Goal: Task Accomplishment & Management: Use online tool/utility

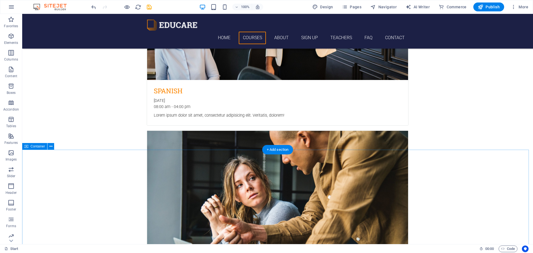
scroll to position [562, 0]
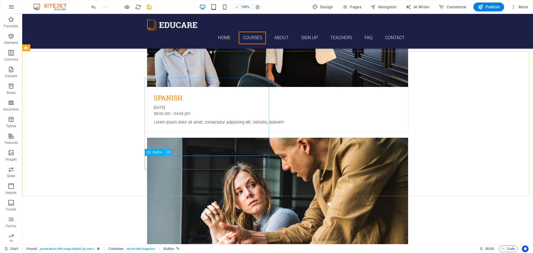
click at [168, 153] on icon at bounding box center [168, 152] width 3 height 6
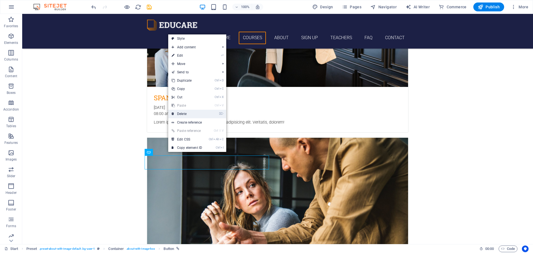
click at [183, 113] on link "⌦ Delete" at bounding box center [186, 114] width 37 height 8
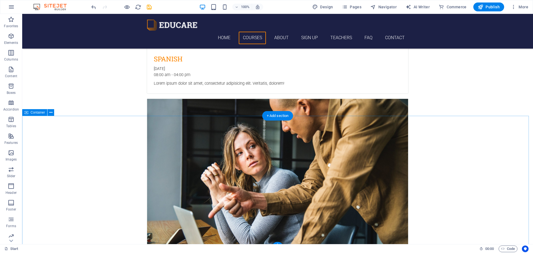
scroll to position [631, 0]
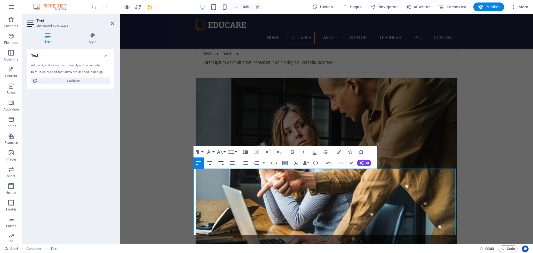
scroll to position [3000, 1]
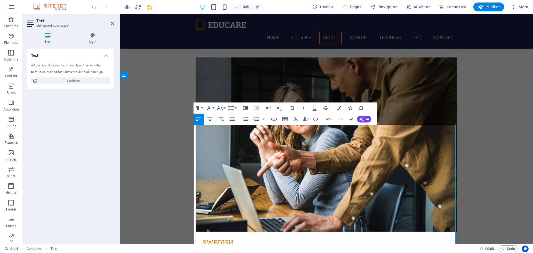
scroll to position [705, 0]
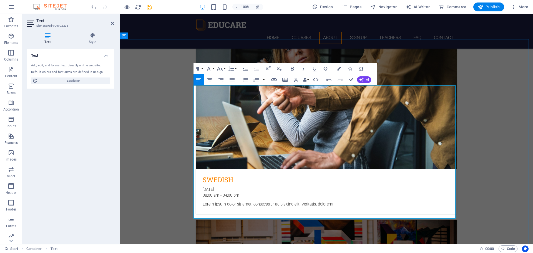
click at [230, 80] on icon "button" at bounding box center [232, 79] width 5 height 3
click at [209, 80] on icon "button" at bounding box center [210, 79] width 5 height 3
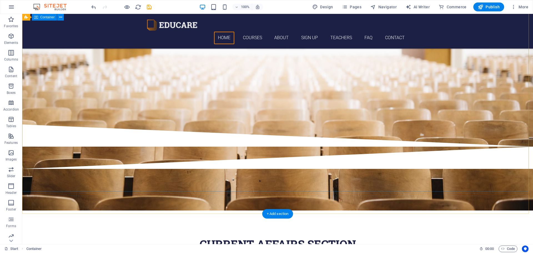
scroll to position [0, 0]
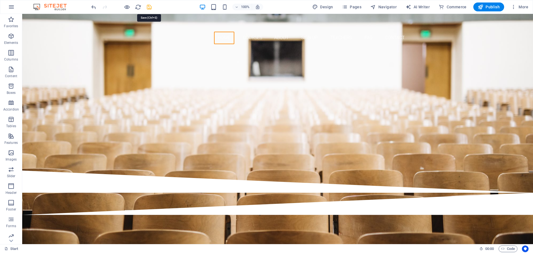
click at [148, 7] on icon "save" at bounding box center [149, 7] width 6 height 6
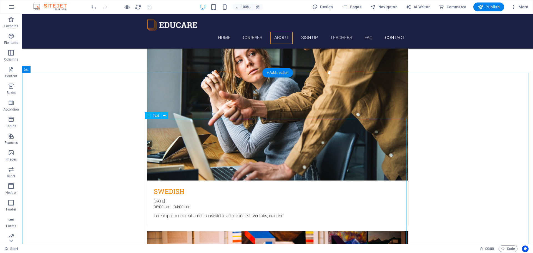
scroll to position [728, 0]
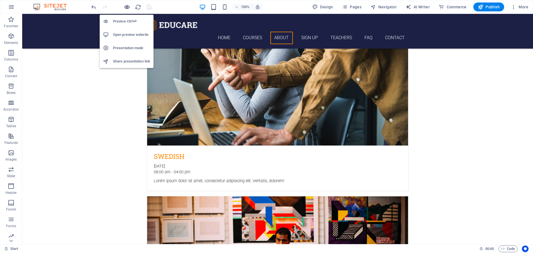
click at [128, 6] on icon "button" at bounding box center [127, 7] width 6 height 6
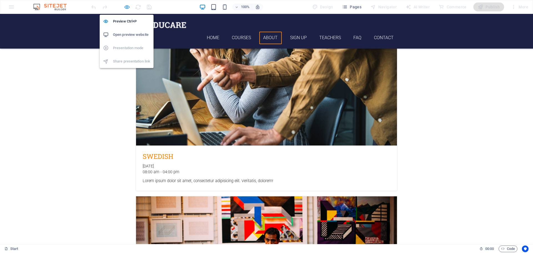
click at [128, 6] on icon "button" at bounding box center [127, 7] width 6 height 6
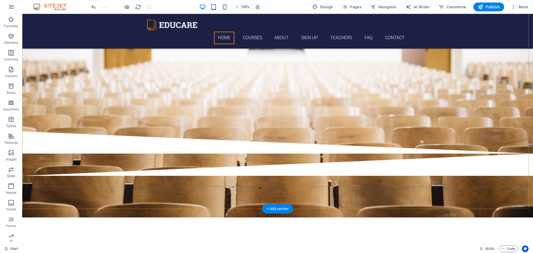
scroll to position [56, 0]
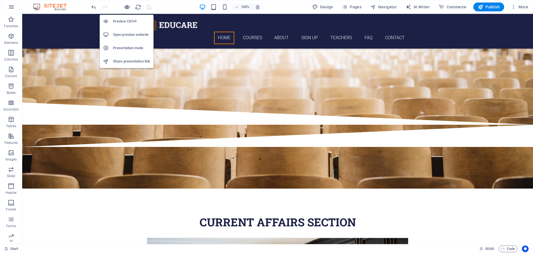
click at [126, 8] on icon "button" at bounding box center [127, 7] width 6 height 6
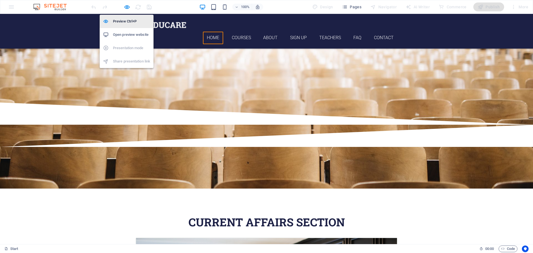
click at [126, 22] on h6 "Preview Ctrl+P" at bounding box center [131, 21] width 37 height 7
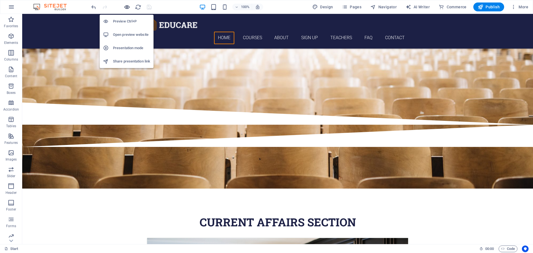
click at [126, 6] on icon "button" at bounding box center [127, 7] width 6 height 6
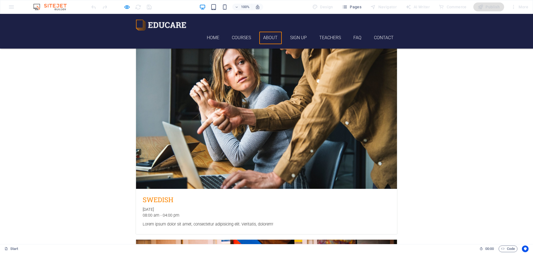
scroll to position [728, 0]
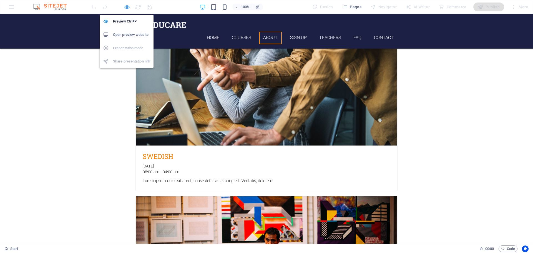
click at [126, 7] on icon "button" at bounding box center [127, 7] width 6 height 6
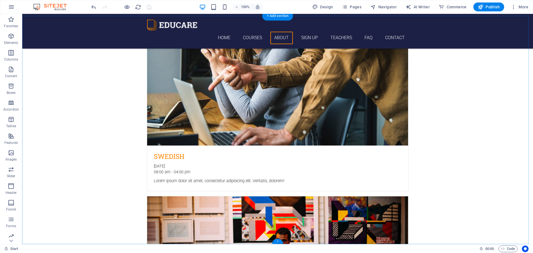
click at [278, 241] on div "+" at bounding box center [277, 241] width 11 height 5
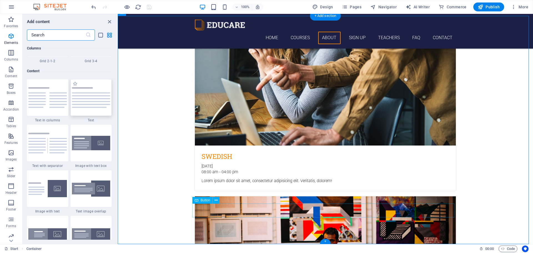
scroll to position [972, 0]
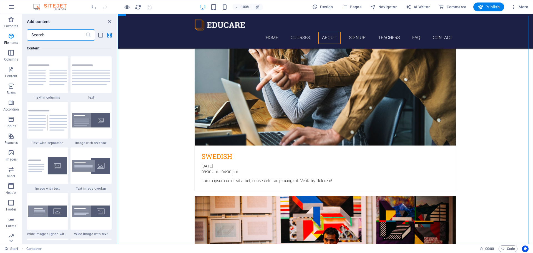
click at [54, 35] on input "text" at bounding box center [56, 34] width 59 height 11
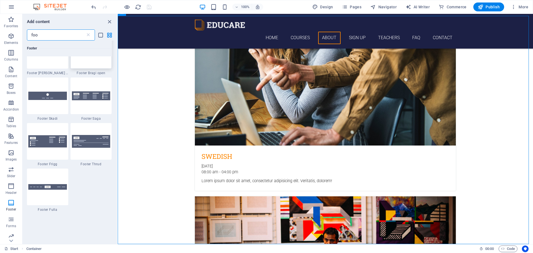
scroll to position [222, 0]
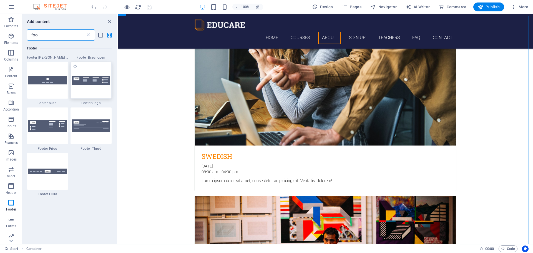
type input "foo"
click at [89, 91] on div at bounding box center [91, 80] width 41 height 37
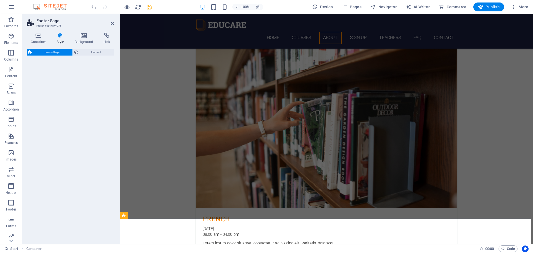
select select "rem"
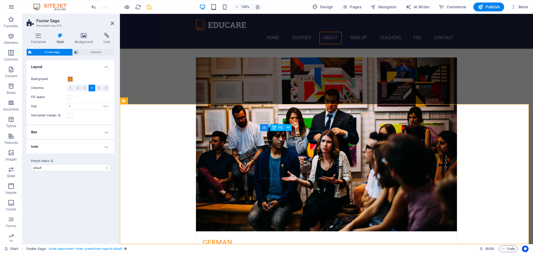
scroll to position [868, 0]
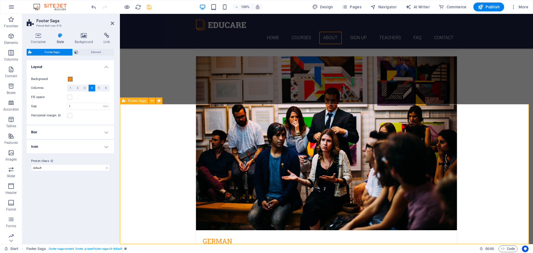
click at [159, 102] on icon at bounding box center [159, 101] width 3 height 6
click at [71, 80] on span at bounding box center [70, 79] width 4 height 4
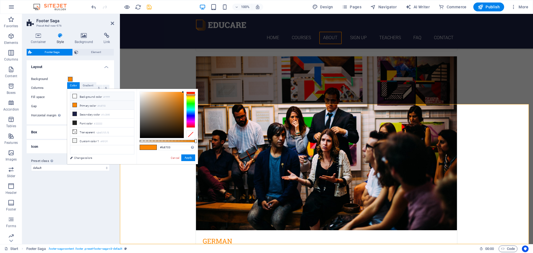
click at [84, 98] on li "Background color #ffffff" at bounding box center [102, 96] width 64 height 9
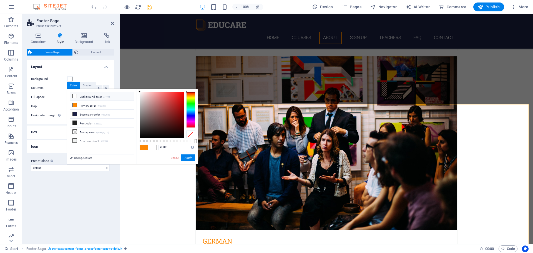
click at [153, 148] on span at bounding box center [152, 147] width 8 height 5
click at [187, 158] on button "Apply" at bounding box center [188, 157] width 14 height 7
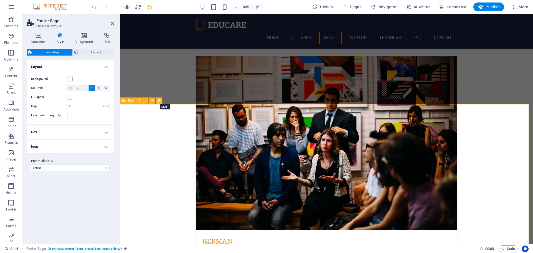
click at [157, 101] on button at bounding box center [159, 101] width 7 height 7
click at [158, 100] on icon at bounding box center [159, 101] width 3 height 6
click at [71, 78] on span at bounding box center [70, 79] width 4 height 4
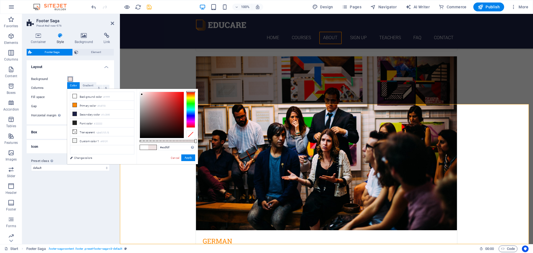
type input "#eadddd"
drag, startPoint x: 140, startPoint y: 91, endPoint x: 142, endPoint y: 95, distance: 4.6
click at [142, 95] on div at bounding box center [142, 95] width 2 height 2
click at [186, 158] on button "Apply" at bounding box center [188, 157] width 14 height 7
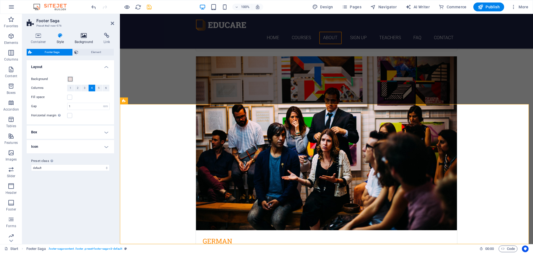
click at [88, 43] on h4 "Background" at bounding box center [85, 39] width 29 height 12
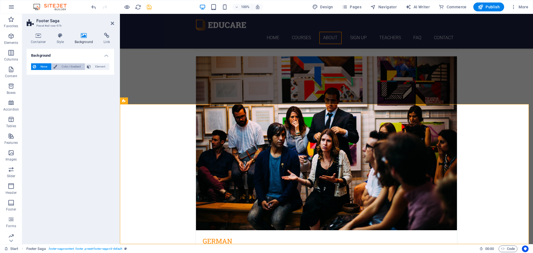
click at [66, 69] on span "Color / Gradient" at bounding box center [71, 66] width 24 height 7
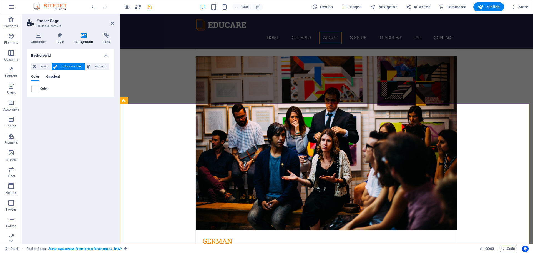
click at [56, 76] on span "Gradient" at bounding box center [53, 77] width 14 height 8
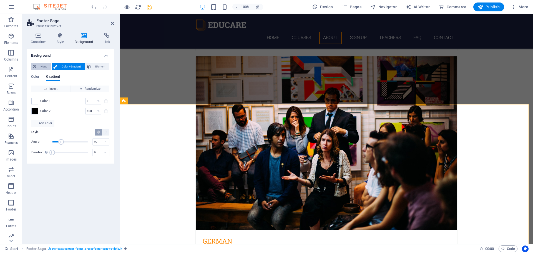
click at [39, 68] on span "None" at bounding box center [44, 66] width 12 height 7
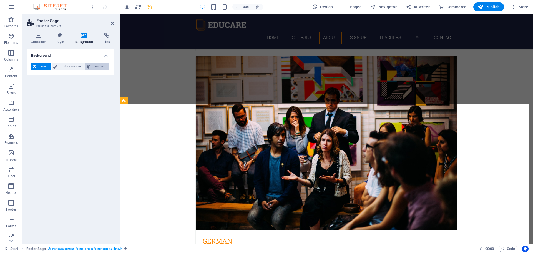
click at [102, 66] on span "Element" at bounding box center [100, 66] width 15 height 7
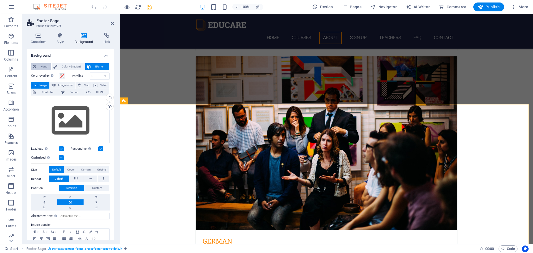
click at [40, 68] on span "None" at bounding box center [44, 66] width 12 height 7
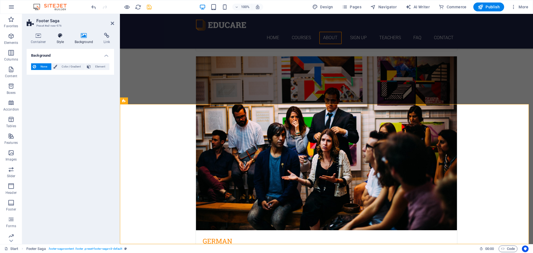
click at [59, 40] on h4 "Style" at bounding box center [62, 39] width 18 height 12
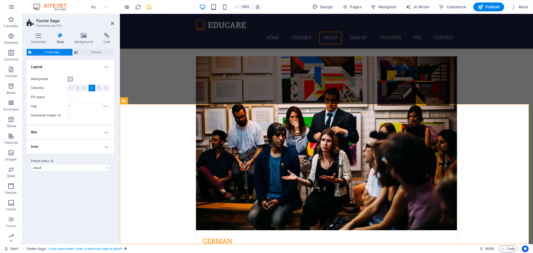
click at [85, 131] on h4 "Box" at bounding box center [71, 132] width 88 height 13
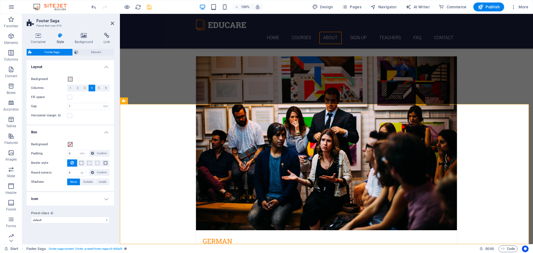
click at [85, 131] on h4 "Box" at bounding box center [71, 131] width 88 height 10
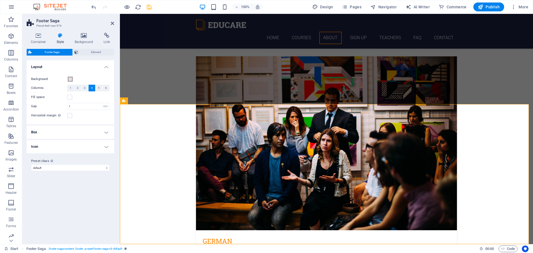
click at [80, 146] on h4 "Icon" at bounding box center [71, 146] width 88 height 13
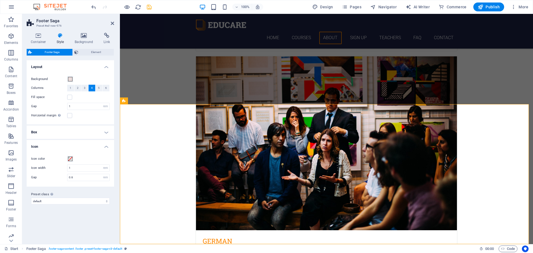
click at [80, 146] on h4 "Icon" at bounding box center [71, 145] width 88 height 10
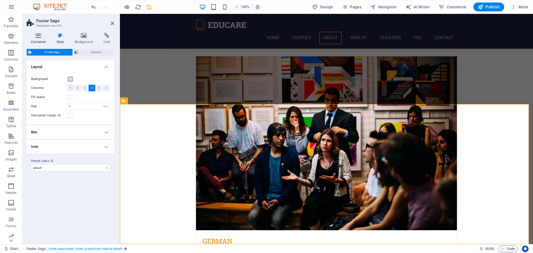
click at [38, 42] on h4 "Container" at bounding box center [40, 39] width 26 height 12
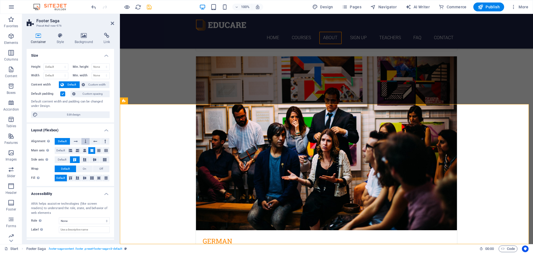
scroll to position [24, 0]
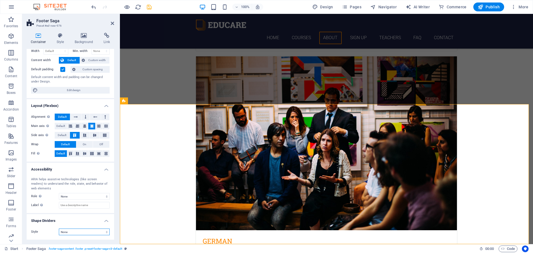
click at [85, 232] on select "None Triangle Square Diagonal Polygon 1 Polygon 2 Zigzag Multiple Zigzags Waves…" at bounding box center [84, 232] width 51 height 7
click at [59, 229] on select "None Triangle Square Diagonal Polygon 1 Polygon 2 Zigzag Multiple Zigzags Waves…" at bounding box center [84, 232] width 51 height 7
click at [80, 231] on select "None Triangle Square Diagonal Polygon 1 Polygon 2 Zigzag Multiple Zigzags Waves…" at bounding box center [84, 232] width 51 height 7
click at [59, 229] on select "None Triangle Square Diagonal Polygon 1 Polygon 2 Zigzag Multiple Zigzags Waves…" at bounding box center [84, 232] width 51 height 7
click at [70, 108] on h4 "Layout (Flexbox)" at bounding box center [71, 104] width 88 height 10
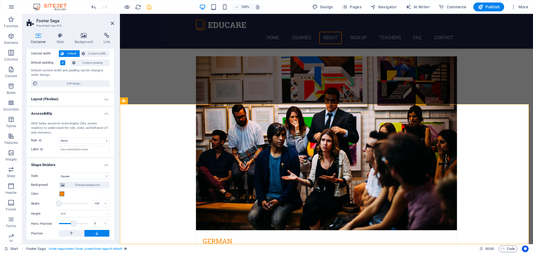
scroll to position [33, 0]
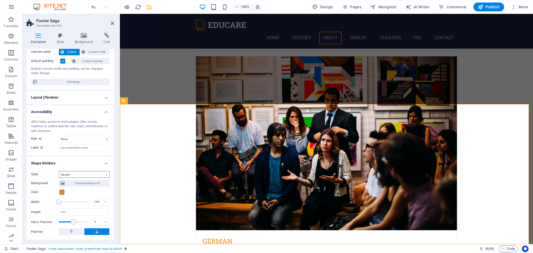
click at [85, 174] on select "None Triangle Square Diagonal Polygon 1 Polygon 2 Zigzag Multiple Zigzags Waves…" at bounding box center [84, 174] width 51 height 7
select select "multiple-zigzags"
click at [59, 171] on select "None Triangle Square Diagonal Polygon 1 Polygon 2 Zigzag Multiple Zigzags Waves…" at bounding box center [84, 174] width 51 height 7
click at [111, 24] on icon at bounding box center [112, 23] width 3 height 4
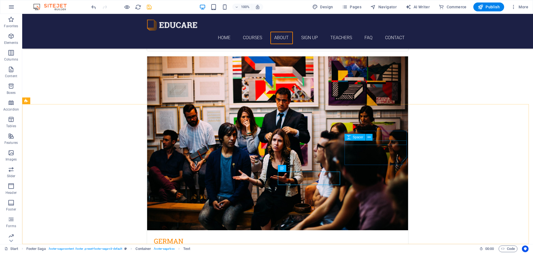
click at [362, 139] on span "Spacer" at bounding box center [358, 137] width 11 height 3
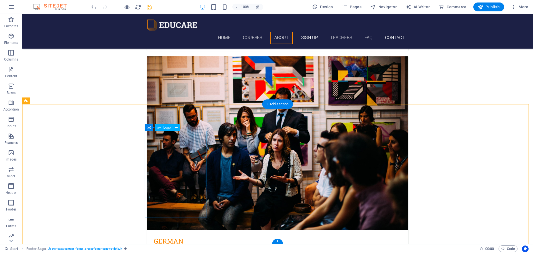
click at [176, 128] on icon at bounding box center [176, 128] width 3 height 6
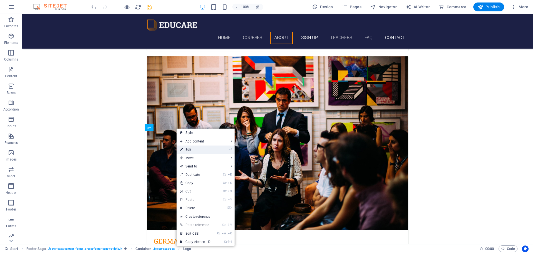
click at [191, 149] on link "⏎ Edit" at bounding box center [195, 150] width 37 height 8
select select "px"
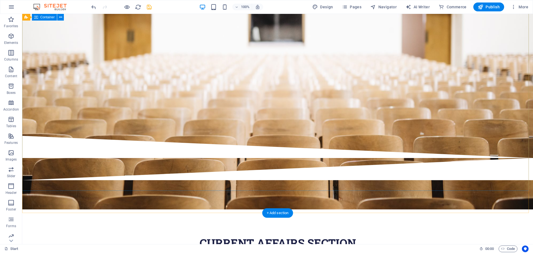
scroll to position [0, 0]
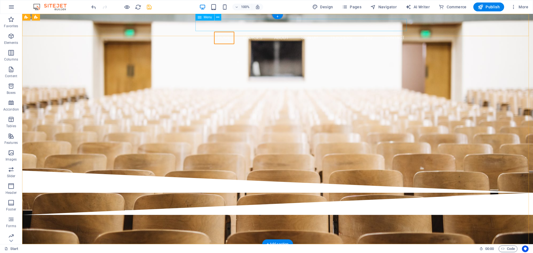
click at [397, 32] on nav "Home Courses About Sign up Teachers FAQ Contact" at bounding box center [278, 38] width 262 height 13
click at [219, 18] on icon at bounding box center [217, 17] width 3 height 6
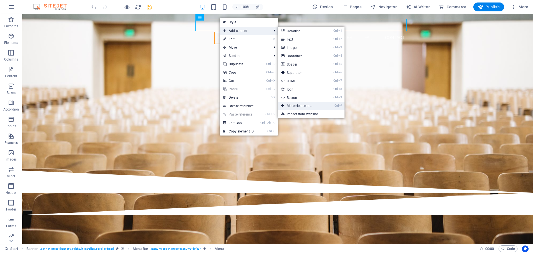
click at [304, 104] on link "Ctrl ⏎ More elements ..." at bounding box center [301, 106] width 46 height 8
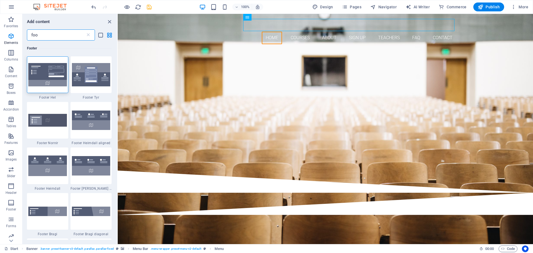
click at [51, 37] on input "foo" at bounding box center [56, 34] width 59 height 11
type input "f"
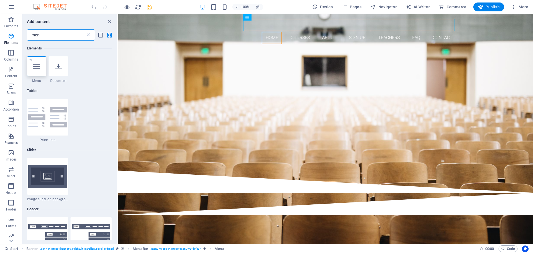
type input "men"
click at [38, 69] on icon at bounding box center [36, 66] width 7 height 7
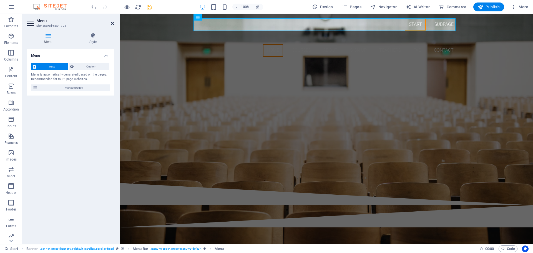
click at [111, 22] on icon at bounding box center [112, 23] width 3 height 4
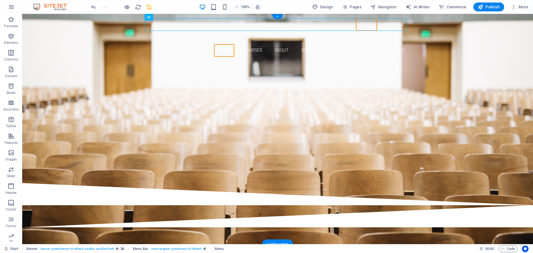
drag, startPoint x: 396, startPoint y: 23, endPoint x: 391, endPoint y: 29, distance: 7.5
click at [391, 29] on nav "Start Subpage" at bounding box center [278, 24] width 262 height 13
click at [335, 75] on div "Are you ready to learn CURRENT AFFAIRS? Our Courses Sign up now" at bounding box center [277, 122] width 511 height 122
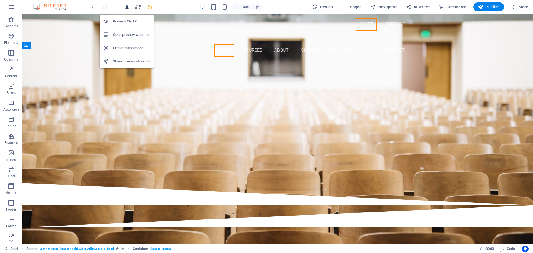
click at [127, 7] on icon "button" at bounding box center [127, 7] width 6 height 6
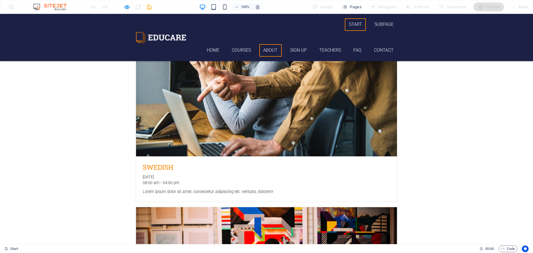
scroll to position [785, 0]
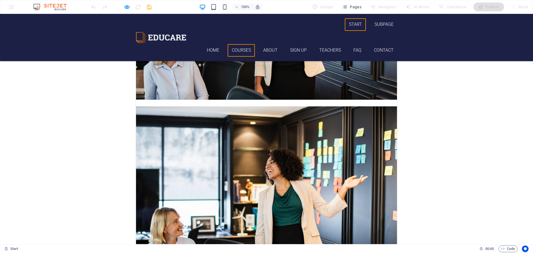
scroll to position [257, 0]
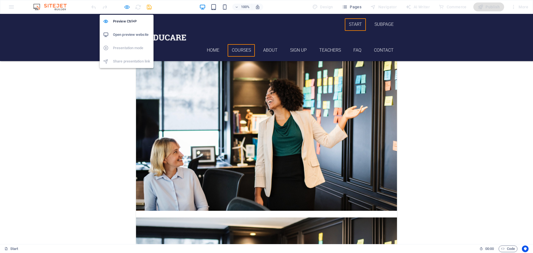
click at [126, 7] on icon "button" at bounding box center [127, 7] width 6 height 6
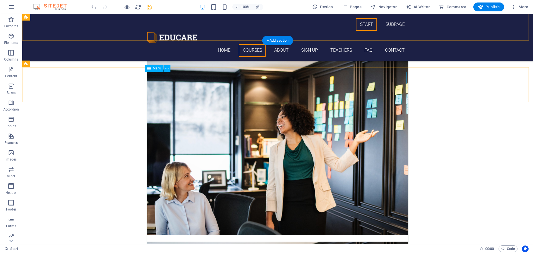
scroll to position [201, 0]
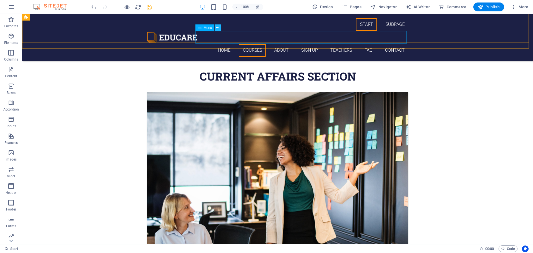
click at [216, 28] on button at bounding box center [218, 27] width 7 height 7
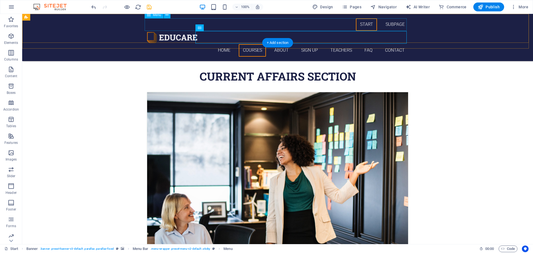
click at [313, 22] on nav "Start Subpage" at bounding box center [278, 24] width 262 height 13
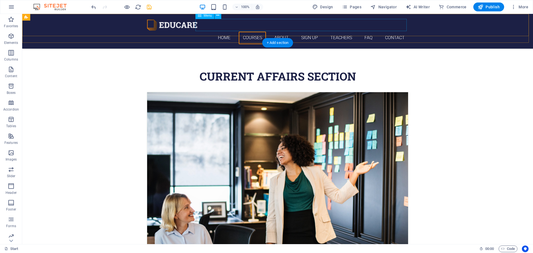
click at [391, 32] on nav "Home Courses About Sign up Teachers FAQ Contact" at bounding box center [278, 38] width 262 height 13
click at [202, 16] on div "Menu" at bounding box center [205, 15] width 19 height 7
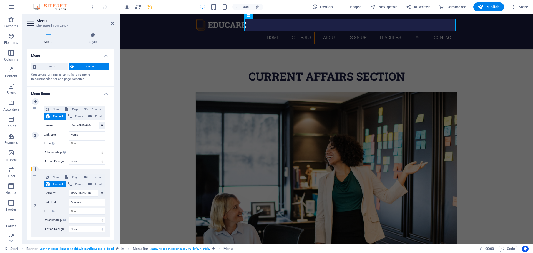
drag, startPoint x: 39, startPoint y: 175, endPoint x: 47, endPoint y: 144, distance: 32.2
select select
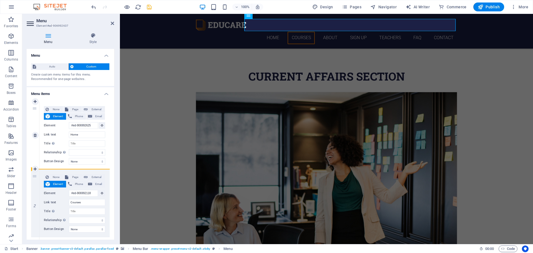
select select
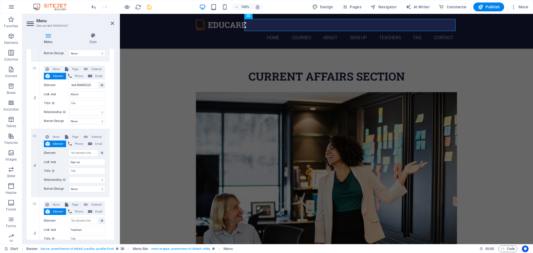
scroll to position [250, 0]
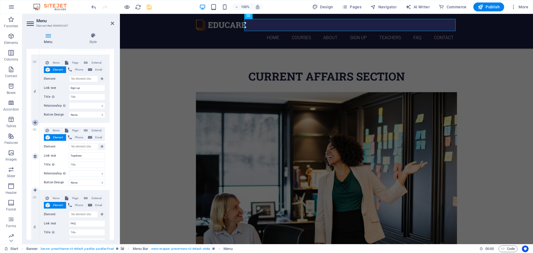
click at [35, 123] on icon at bounding box center [35, 123] width 3 height 4
select select
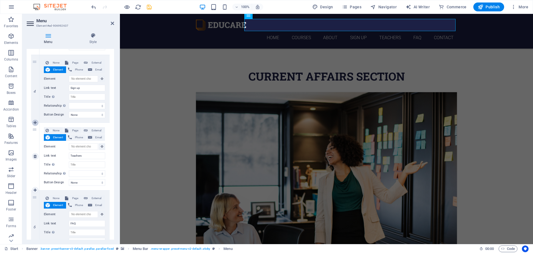
select select
type input "Teachers"
select select
type input "FAQ"
select select
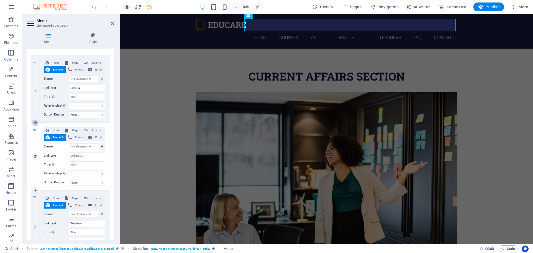
click at [35, 123] on icon at bounding box center [35, 123] width 3 height 4
select select
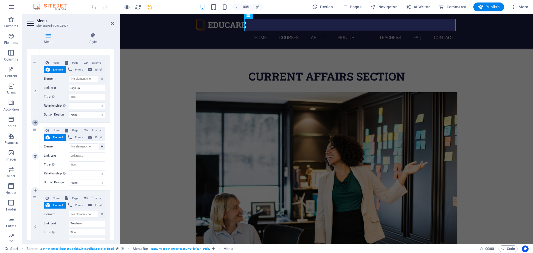
select select
type input "Teachers"
select select
type input "FAQ"
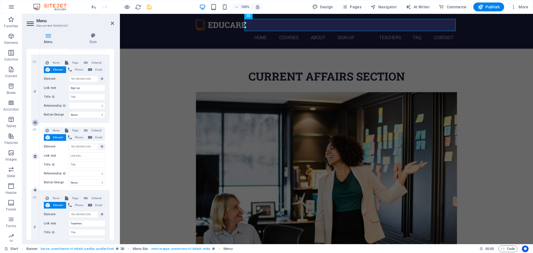
select select
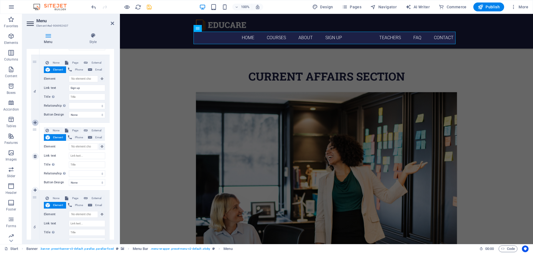
click at [35, 123] on icon at bounding box center [35, 123] width 3 height 4
select select
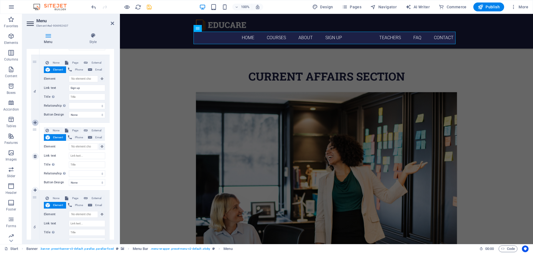
select select
type input "Teachers"
select select
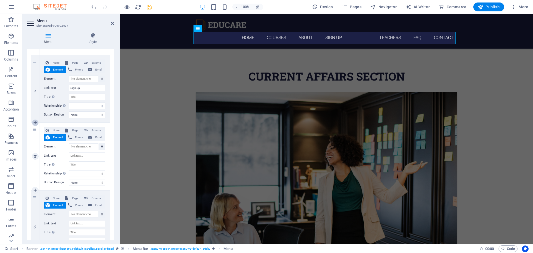
type input "FAQ"
select select
click at [35, 123] on icon at bounding box center [35, 123] width 3 height 4
select select
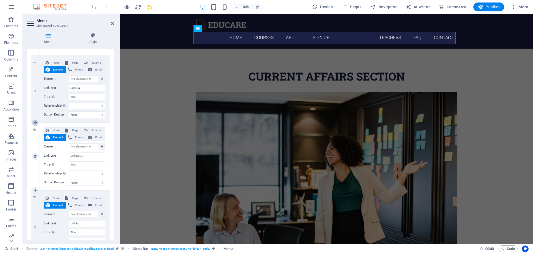
select select
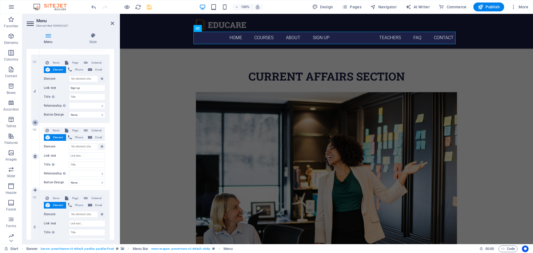
select select
type input "Teachers"
select select
type input "FAQ"
select select
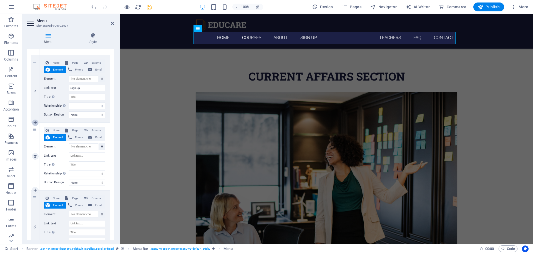
click at [35, 123] on icon at bounding box center [35, 123] width 3 height 4
select select
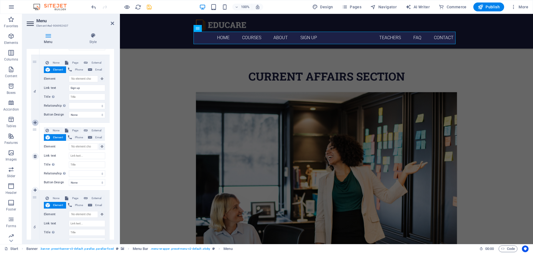
select select
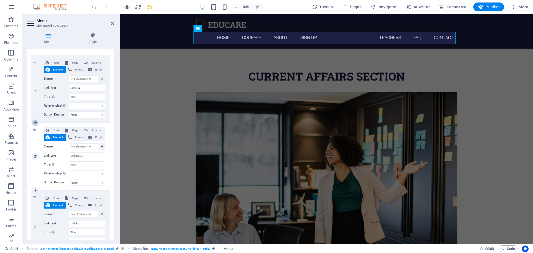
type input "Teachers"
select select
type input "FAQ"
select select
click at [35, 123] on icon at bounding box center [35, 123] width 3 height 4
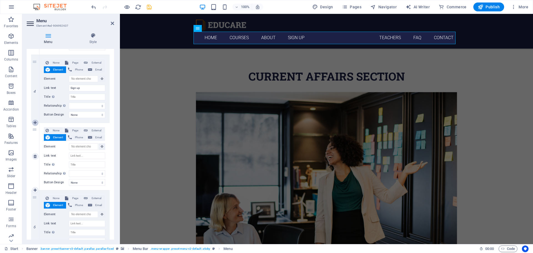
select select
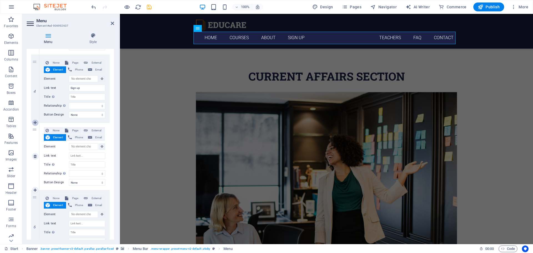
select select
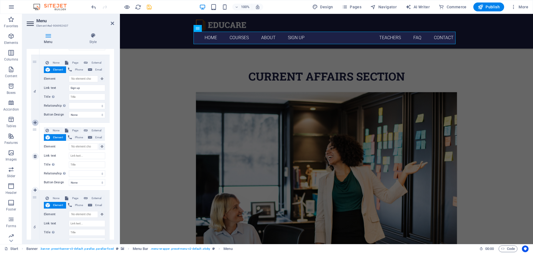
type input "Teachers"
select select
type input "FAQ"
select select
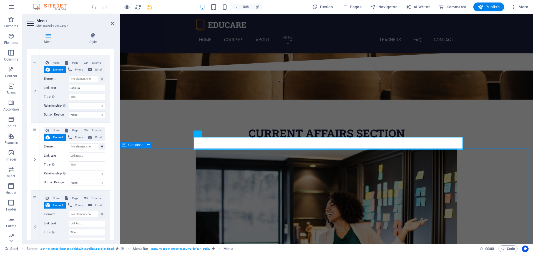
scroll to position [90, 0]
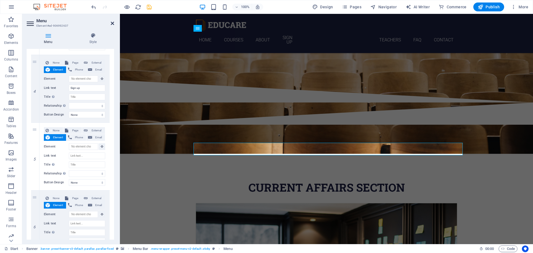
click at [113, 24] on icon at bounding box center [112, 23] width 3 height 4
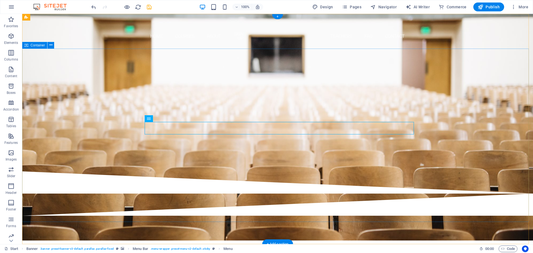
scroll to position [0, 0]
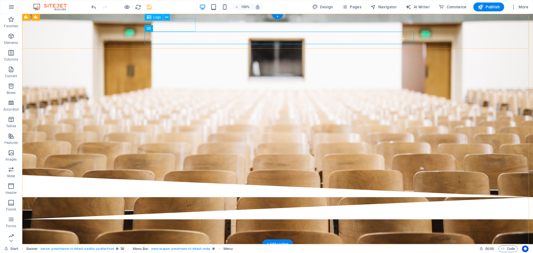
click at [180, 26] on div at bounding box center [278, 24] width 262 height 13
click at [166, 16] on icon at bounding box center [166, 17] width 3 height 6
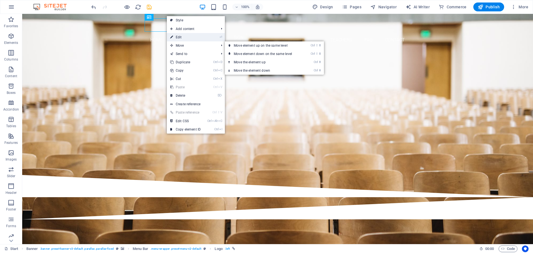
click at [189, 38] on link "⏎ Edit" at bounding box center [185, 37] width 37 height 8
select select "px"
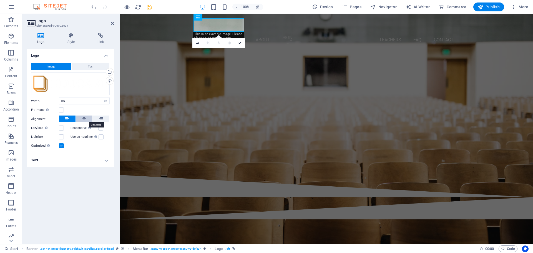
click at [83, 119] on icon at bounding box center [84, 119] width 4 height 7
click at [102, 119] on icon at bounding box center [101, 119] width 4 height 7
click at [84, 121] on icon at bounding box center [84, 119] width 4 height 7
click at [41, 84] on div "Drag files here, click to choose files or select files from Files or our free s…" at bounding box center [70, 84] width 79 height 23
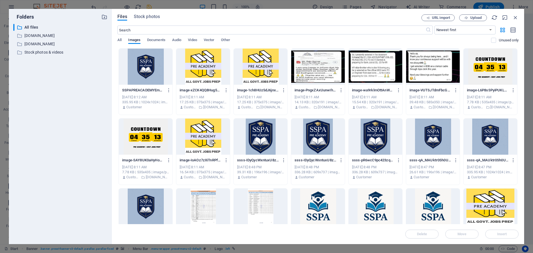
click at [148, 66] on div at bounding box center [146, 67] width 54 height 36
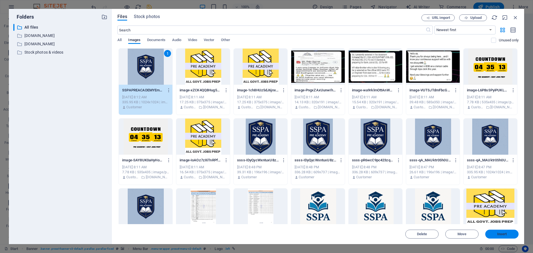
click at [496, 233] on span "Insert" at bounding box center [502, 234] width 29 height 3
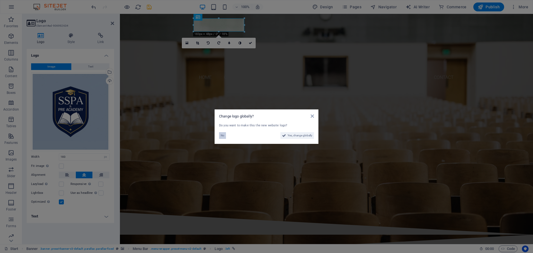
click at [224, 135] on span "No" at bounding box center [223, 135] width 4 height 7
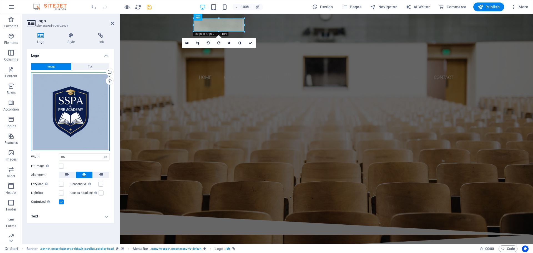
click at [68, 83] on div "Drag files here, click to choose files or select files from Files or our free s…" at bounding box center [70, 112] width 79 height 79
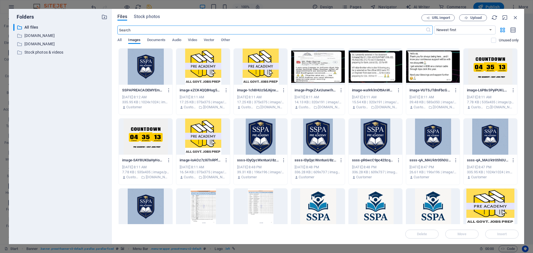
click at [144, 77] on div at bounding box center [146, 67] width 54 height 36
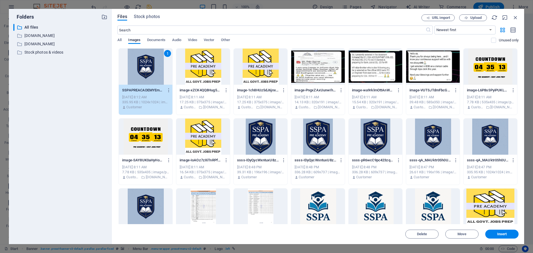
click at [368, 144] on div at bounding box center [376, 137] width 54 height 36
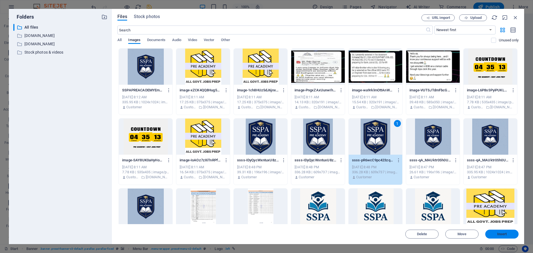
click at [505, 234] on span "Insert" at bounding box center [503, 234] width 10 height 3
click at [397, 235] on div at bounding box center [258, 246] width 277 height 22
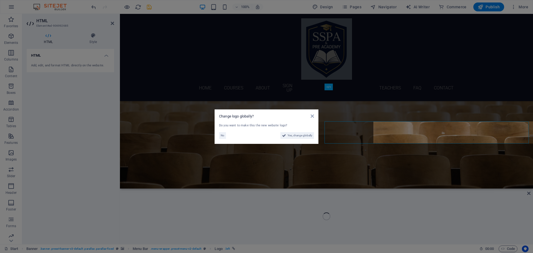
scroll to position [101, 0]
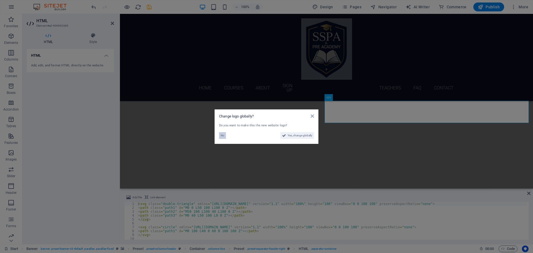
click at [225, 135] on button "No" at bounding box center [222, 135] width 7 height 7
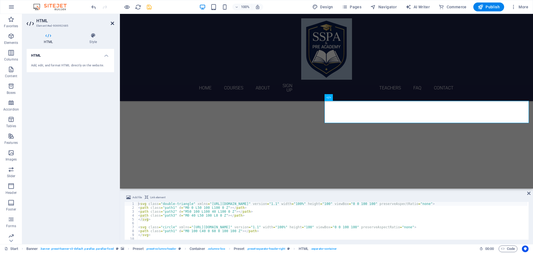
click at [112, 24] on icon at bounding box center [112, 23] width 3 height 4
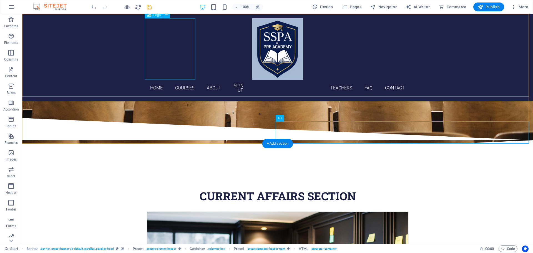
click at [186, 66] on div at bounding box center [278, 48] width 262 height 61
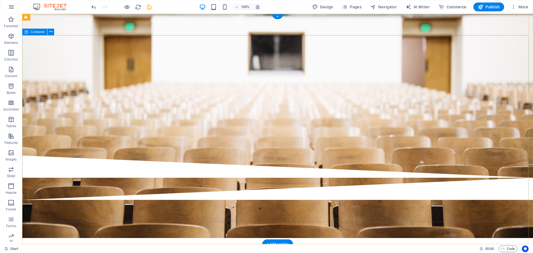
scroll to position [0, 0]
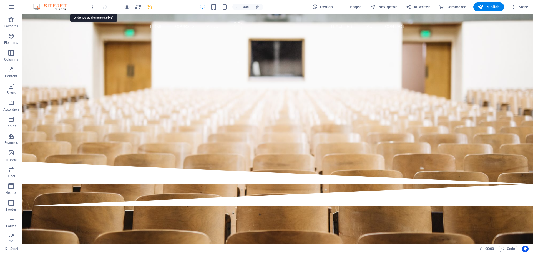
click at [91, 8] on icon "undo" at bounding box center [94, 7] width 6 height 6
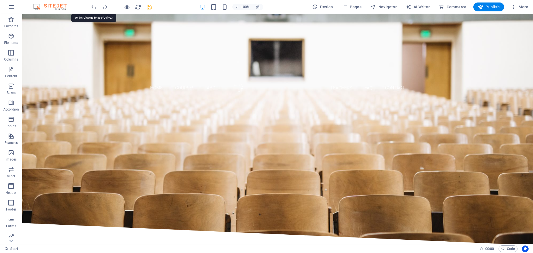
click at [91, 8] on icon "undo" at bounding box center [94, 7] width 6 height 6
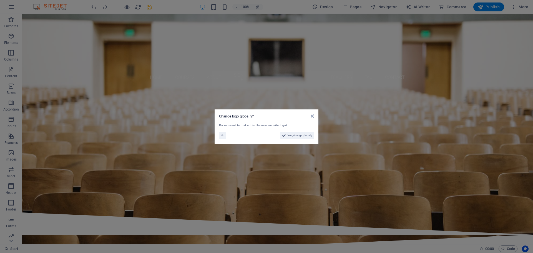
click at [91, 8] on aside "Change logo globally? Do you want to make this the new website logo? No Yes, ch…" at bounding box center [266, 126] width 533 height 253
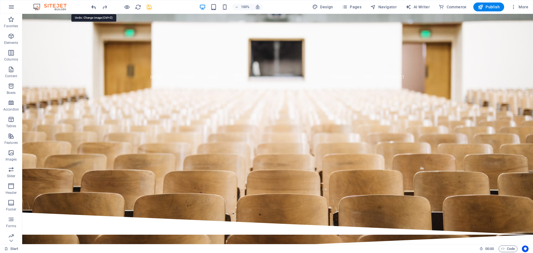
click at [91, 8] on icon "undo" at bounding box center [94, 7] width 6 height 6
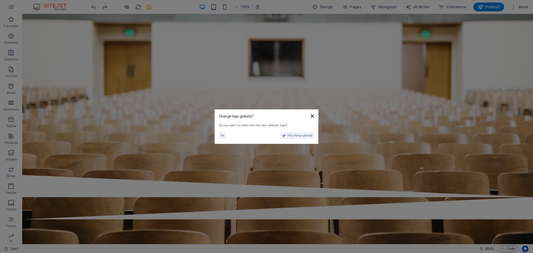
click at [312, 116] on icon at bounding box center [312, 116] width 3 height 4
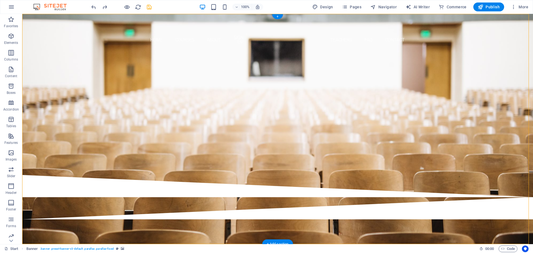
drag, startPoint x: 175, startPoint y: 25, endPoint x: 279, endPoint y: 25, distance: 103.6
click at [279, 25] on div "Home Courses About Sign up Teachers FAQ Contact" at bounding box center [277, 33] width 511 height 39
click at [149, 25] on div at bounding box center [278, 24] width 262 height 13
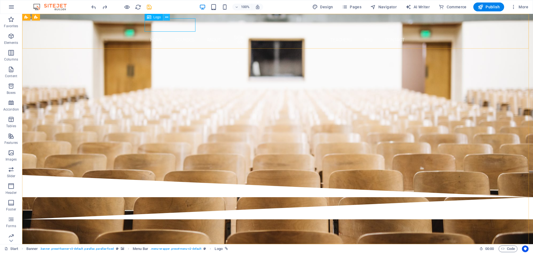
click at [166, 19] on icon at bounding box center [166, 17] width 3 height 6
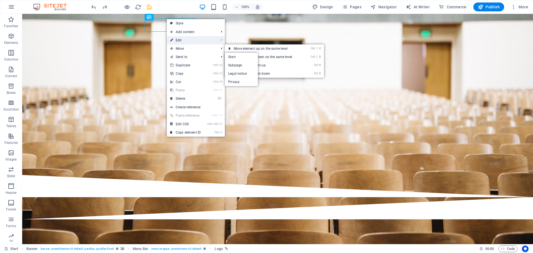
click at [180, 41] on link "⏎ Edit" at bounding box center [185, 40] width 37 height 8
select select "px"
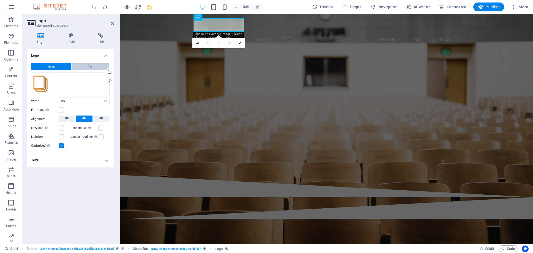
click at [77, 66] on button "Text" at bounding box center [91, 66] width 38 height 7
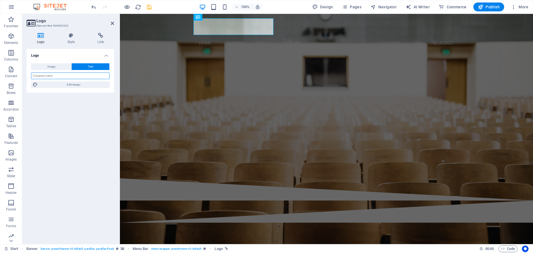
click at [58, 77] on input "text" at bounding box center [70, 76] width 79 height 7
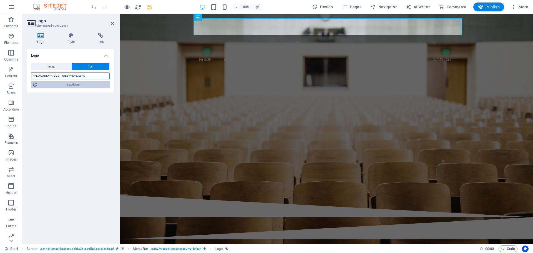
type input "PRE ACADEMY : GOVT JOBS PREP & SSPA"
click at [63, 86] on span "Edit design" at bounding box center [73, 84] width 69 height 7
select select "px"
select select "300"
select select "px"
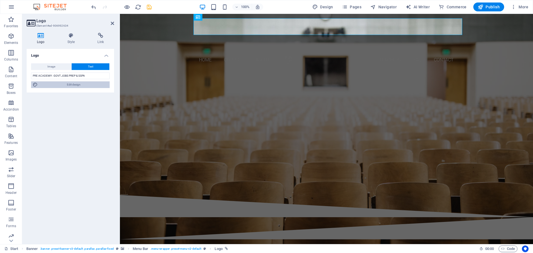
select select "rem"
select select "700"
select select "px"
select select "rem"
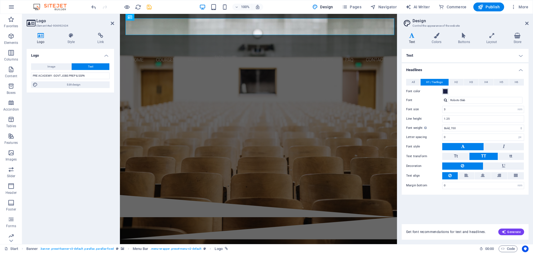
click at [445, 92] on span at bounding box center [445, 91] width 4 height 4
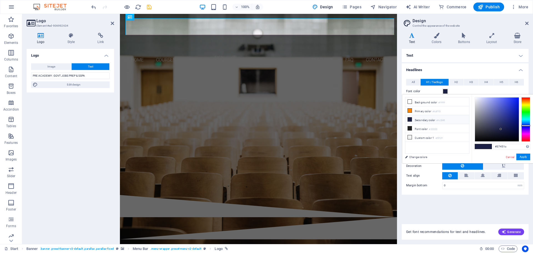
click at [527, 107] on div at bounding box center [526, 119] width 9 height 44
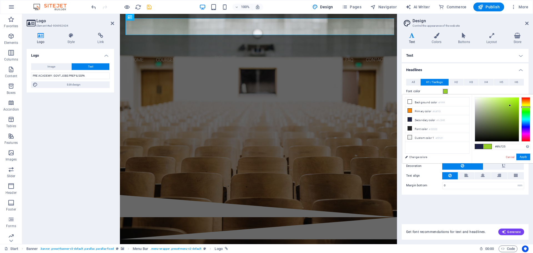
type input "#8ec623"
drag, startPoint x: 501, startPoint y: 129, endPoint x: 511, endPoint y: 107, distance: 24.1
click at [511, 107] on div at bounding box center [511, 107] width 2 height 2
click at [466, 43] on h4 "Buttons" at bounding box center [465, 39] width 28 height 12
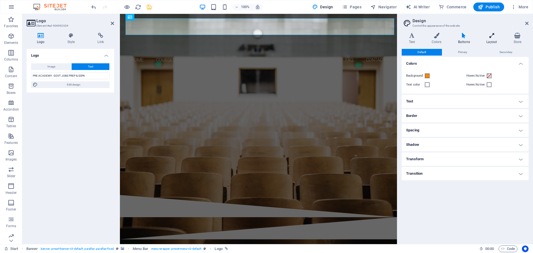
click at [493, 40] on h4 "Layout" at bounding box center [493, 39] width 27 height 12
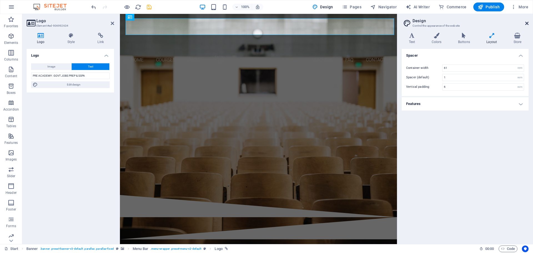
click at [528, 22] on icon at bounding box center [527, 23] width 3 height 4
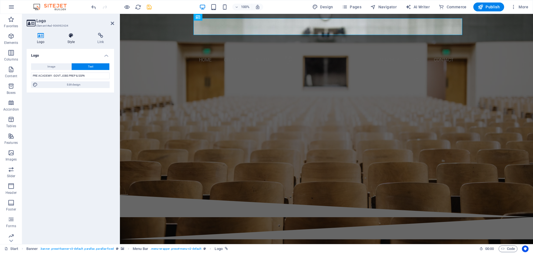
click at [70, 41] on h4 "Style" at bounding box center [72, 39] width 30 height 12
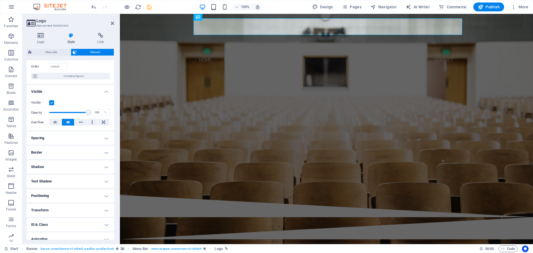
scroll to position [55, 0]
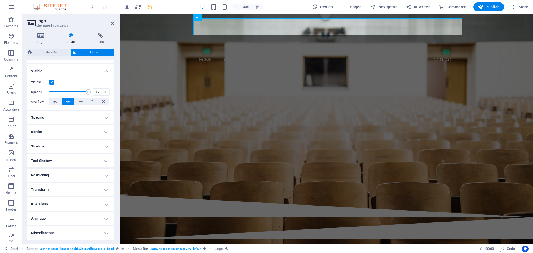
click at [52, 218] on h4 "Animation" at bounding box center [71, 218] width 88 height 13
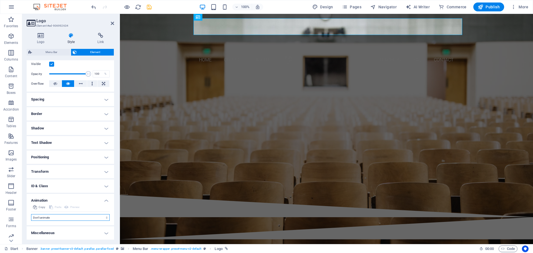
click at [51, 219] on select "Don't animate Show / Hide Slide up/down Zoom in/out Slide left to right Slide r…" at bounding box center [70, 217] width 79 height 7
select select "flash"
click at [31, 214] on select "Don't animate Show / Hide Slide up/down Zoom in/out Slide left to right Slide r…" at bounding box center [70, 217] width 79 height 7
select select "scroll"
click at [46, 217] on select "Don't animate Show / Hide Slide up/down Zoom in/out Slide left to right Slide r…" at bounding box center [70, 217] width 79 height 7
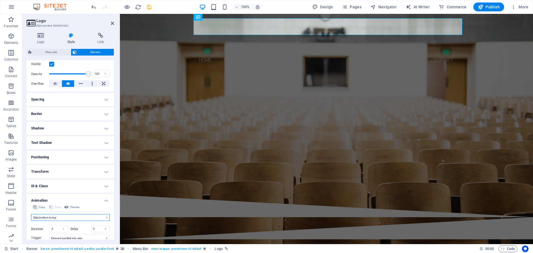
click at [31, 214] on select "Don't animate Show / Hide Slide up/down Zoom in/out Slide left to right Slide r…" at bounding box center [70, 217] width 79 height 7
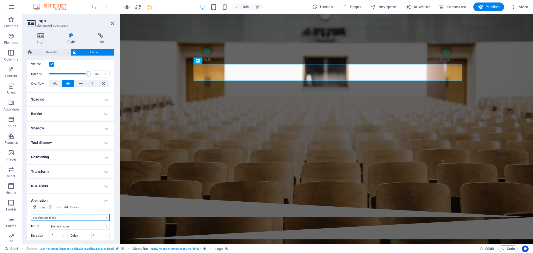
click at [46, 219] on select "Don't animate Show / Hide Slide up/down Zoom in/out Slide left to right Slide r…" at bounding box center [70, 217] width 79 height 7
select select "move-right-to-left"
click at [31, 214] on select "Don't animate Show / Hide Slide up/down Zoom in/out Slide left to right Slide r…" at bounding box center [70, 217] width 79 height 7
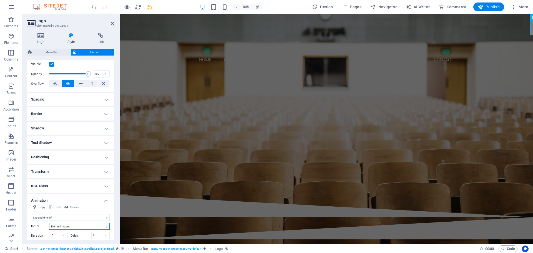
click at [58, 226] on select "Element hidden Element shown" at bounding box center [79, 226] width 61 height 7
click at [49, 223] on select "Element hidden Element shown" at bounding box center [79, 226] width 61 height 7
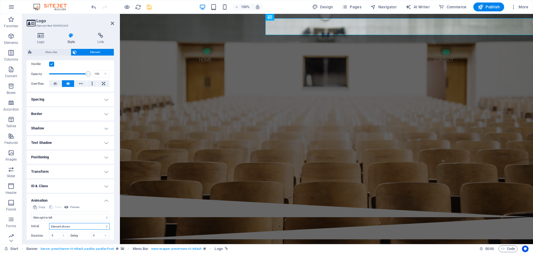
click at [60, 228] on select "Element hidden Element shown" at bounding box center [79, 226] width 61 height 7
select select "hide"
click at [49, 223] on select "Element hidden Element shown" at bounding box center [79, 226] width 61 height 7
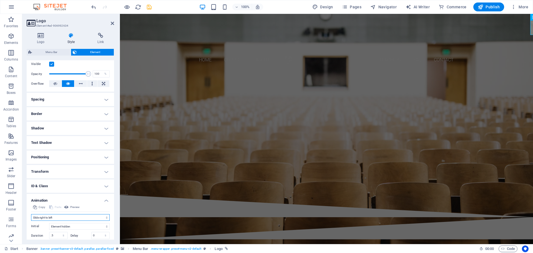
click at [58, 218] on select "Don't animate Show / Hide Slide up/down Zoom in/out Slide left to right Slide r…" at bounding box center [70, 217] width 79 height 7
click at [31, 214] on select "Don't animate Show / Hide Slide up/down Zoom in/out Slide left to right Slide r…" at bounding box center [70, 217] width 79 height 7
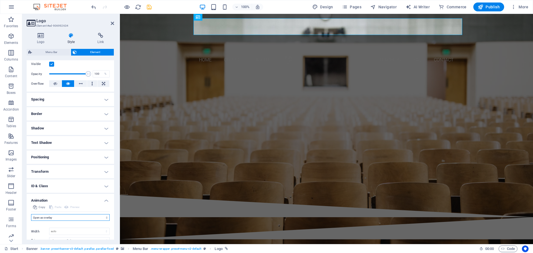
click at [61, 219] on select "Don't animate Show / Hide Slide up/down Zoom in/out Slide left to right Slide r…" at bounding box center [70, 217] width 79 height 7
select select "pulse"
click at [31, 214] on select "Don't animate Show / Hide Slide up/down Zoom in/out Slide left to right Slide r…" at bounding box center [70, 217] width 79 height 7
click at [113, 23] on icon at bounding box center [112, 23] width 3 height 4
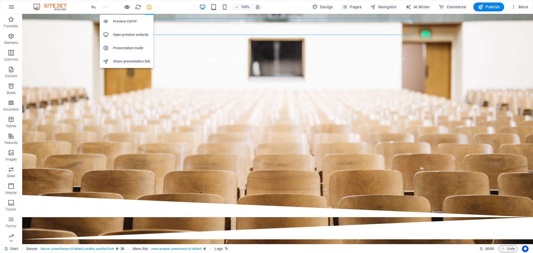
click at [125, 8] on icon "button" at bounding box center [127, 7] width 6 height 6
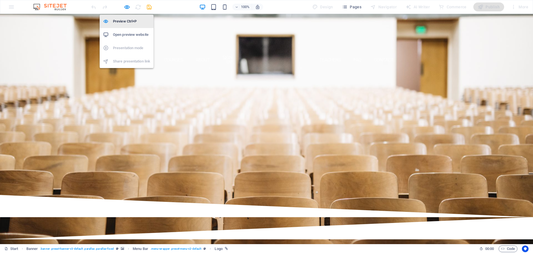
click at [128, 19] on h6 "Preview Ctrl+P" at bounding box center [131, 21] width 37 height 7
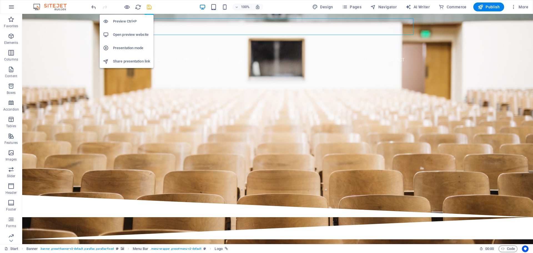
click at [124, 23] on h6 "Preview Ctrl+P" at bounding box center [131, 21] width 37 height 7
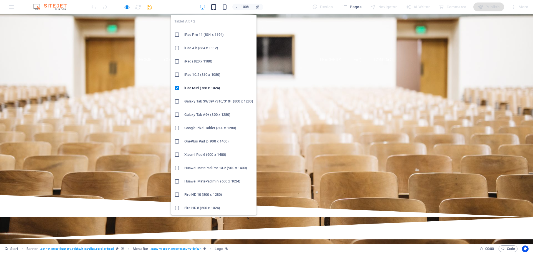
click at [216, 10] on icon "button" at bounding box center [214, 7] width 6 height 6
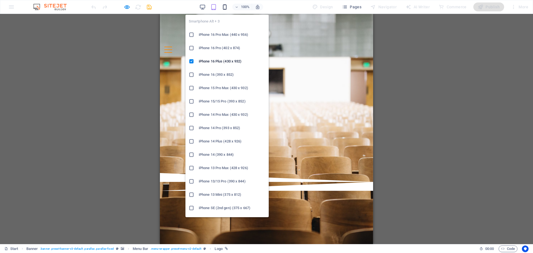
click at [225, 6] on icon "button" at bounding box center [225, 7] width 6 height 6
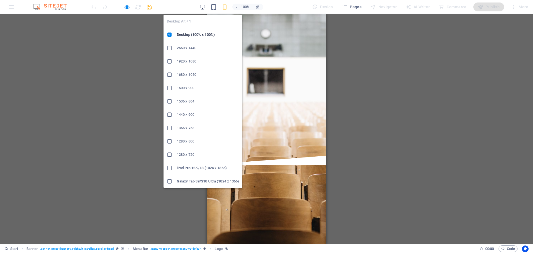
click at [204, 10] on icon "button" at bounding box center [202, 7] width 6 height 6
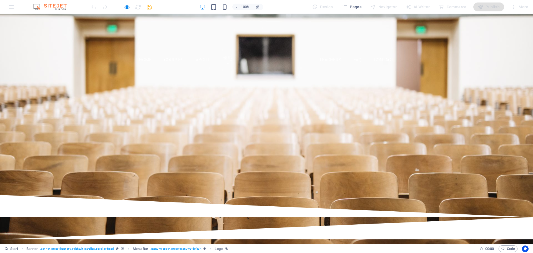
click at [295, 27] on h1 "PRE ACADEMY : GOVT JOBS PREP & SSPA" at bounding box center [267, 34] width 262 height 33
drag, startPoint x: 295, startPoint y: 27, endPoint x: 256, endPoint y: 48, distance: 44.4
click at [256, 48] on div "PRE ACADEMY : GOVT JOBS PREP & SSPA Home Courses About Sign up Teachers FAQ Con…" at bounding box center [266, 43] width 533 height 59
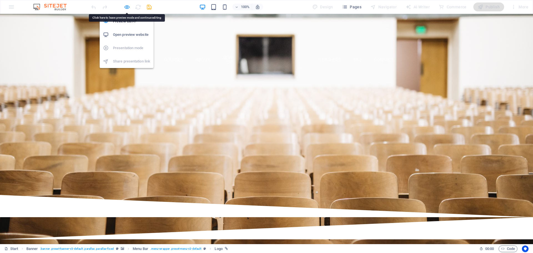
click at [128, 7] on icon "button" at bounding box center [127, 7] width 6 height 6
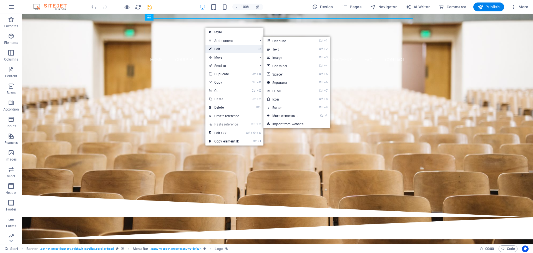
click at [219, 50] on link "⏎ Edit" at bounding box center [224, 49] width 37 height 8
select select "pulse"
select select "s"
select select "scroll"
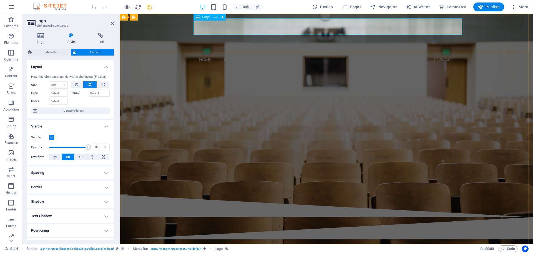
click at [419, 29] on div "PRE ACADEMY : GOVT JOBS PREP & SSPA" at bounding box center [327, 34] width 262 height 33
click at [426, 28] on div "PRE ACADEMY : GOVT JOBS PREP & SSPA" at bounding box center [327, 34] width 262 height 33
click at [429, 28] on div "PRE ACADEMY : GOVT JOBS PREP & SSPA" at bounding box center [327, 34] width 262 height 33
click at [37, 38] on h4 "Logo" at bounding box center [42, 39] width 31 height 12
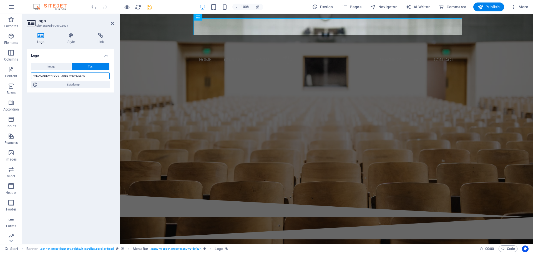
click at [79, 76] on input "PRE ACADEMY : GOVT JOBS PREP & SSPA" at bounding box center [70, 76] width 79 height 7
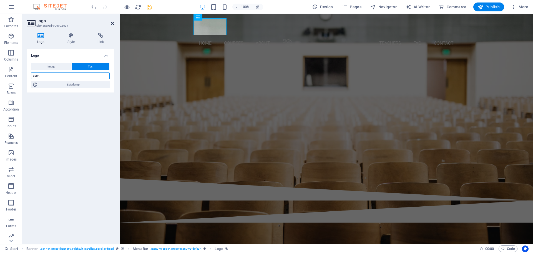
type input "SSPA"
click at [112, 23] on icon at bounding box center [112, 23] width 3 height 4
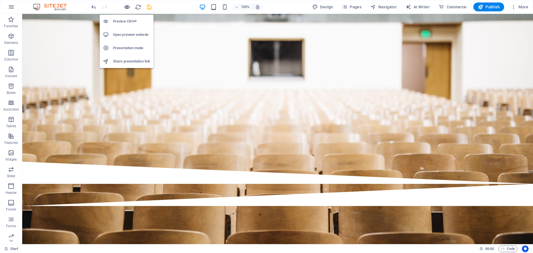
click at [126, 7] on icon "button" at bounding box center [127, 7] width 6 height 6
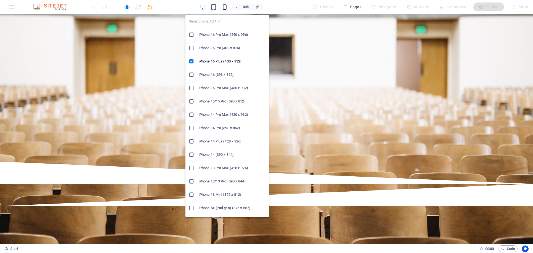
click at [225, 8] on icon "button" at bounding box center [225, 7] width 6 height 6
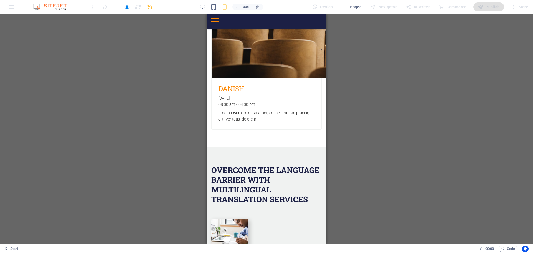
scroll to position [1122, 0]
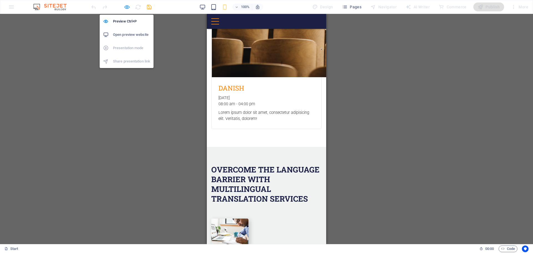
click at [127, 6] on icon "button" at bounding box center [127, 7] width 6 height 6
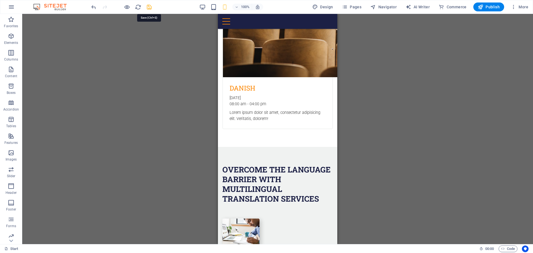
click at [149, 5] on icon "save" at bounding box center [149, 7] width 6 height 6
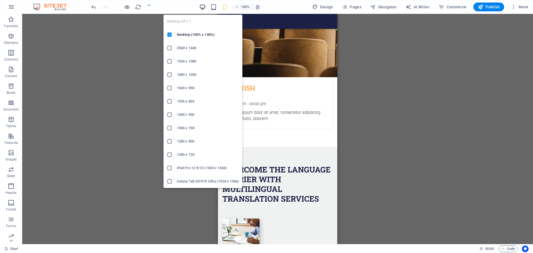
click at [204, 5] on icon "button" at bounding box center [202, 7] width 6 height 6
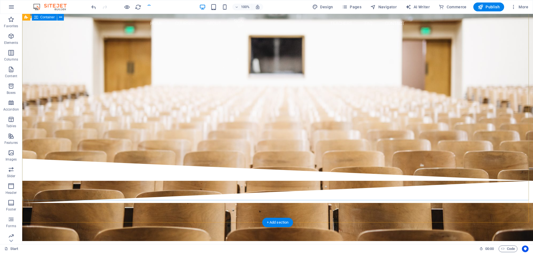
scroll to position [0, 0]
